Goal: Communication & Community: Answer question/provide support

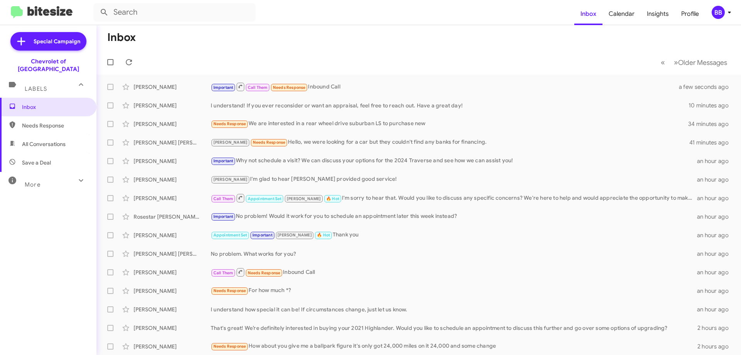
click at [49, 122] on span "Needs Response" at bounding box center [55, 126] width 66 height 8
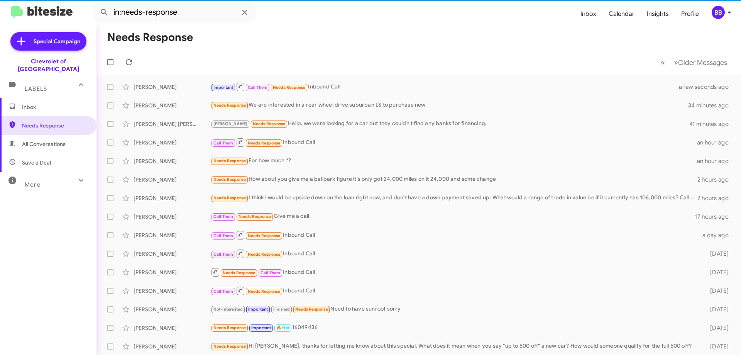
click at [51, 140] on span "All Conversations" at bounding box center [44, 144] width 44 height 8
type input "in:all-conversations"
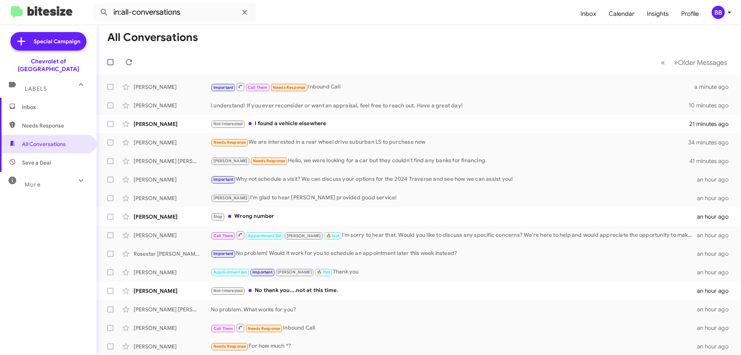
click at [48, 103] on span "Inbox" at bounding box center [55, 107] width 66 height 8
